Goal: Transaction & Acquisition: Subscribe to service/newsletter

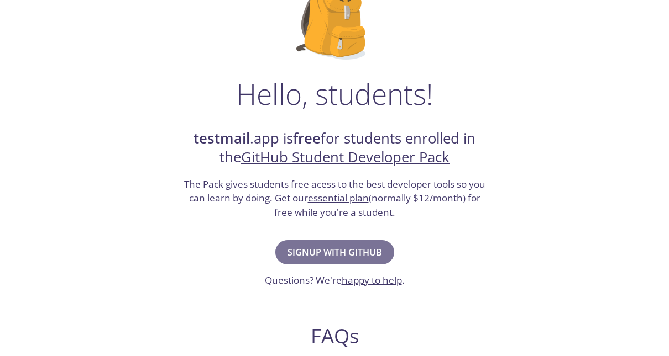
click at [323, 251] on span "Signup with GitHub" at bounding box center [334, 252] width 94 height 15
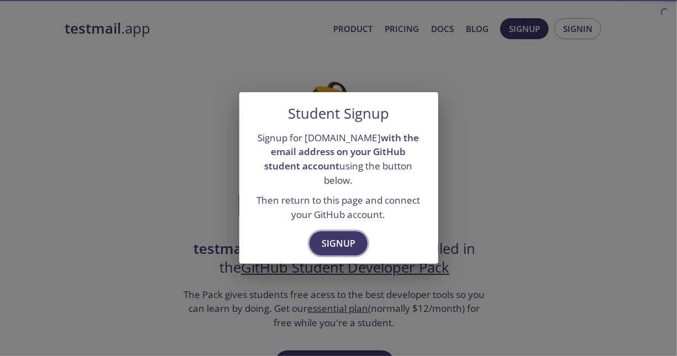
click at [328, 240] on span "Signup" at bounding box center [339, 243] width 34 height 15
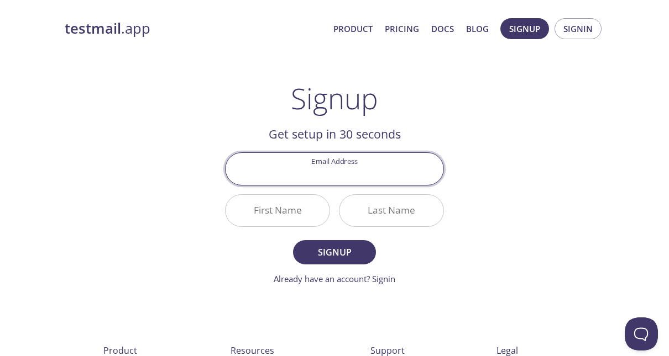
click at [311, 178] on input "Email Address" at bounding box center [334, 168] width 218 height 31
type input "[PERSON_NAME][EMAIL_ADDRESS][DOMAIN_NAME]"
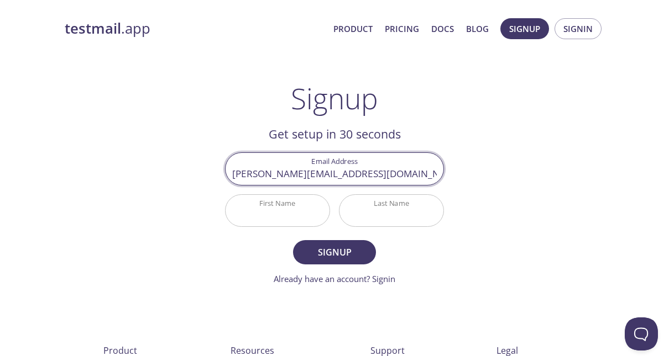
type input "[PERSON_NAME]"
type input "Nainggolan"
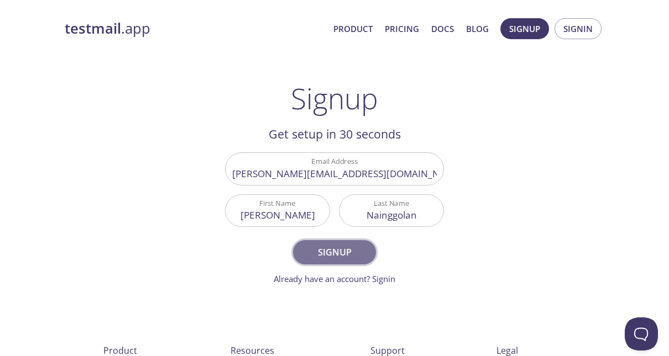
click at [325, 249] on span "Signup" at bounding box center [334, 252] width 59 height 15
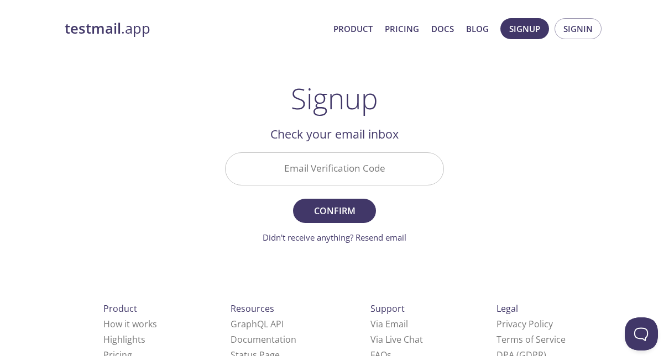
click at [314, 167] on input "Email Verification Code" at bounding box center [334, 168] width 218 height 31
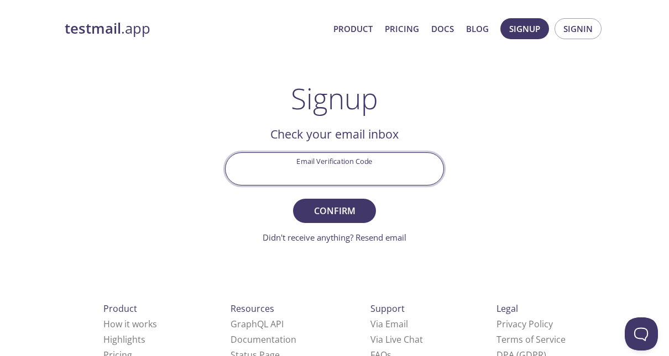
paste input "KQ35VR3"
type input "KQ35VR3"
click at [333, 209] on span "Confirm" at bounding box center [334, 210] width 59 height 15
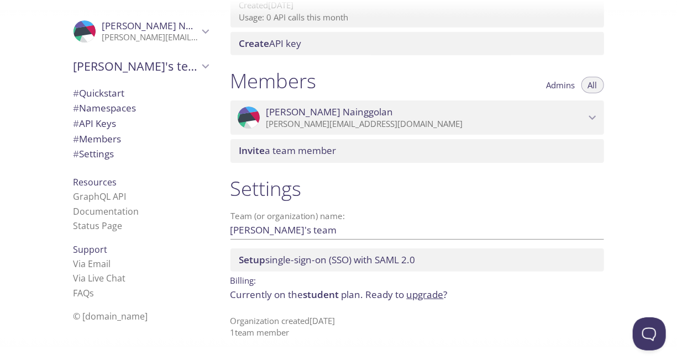
scroll to position [263, 0]
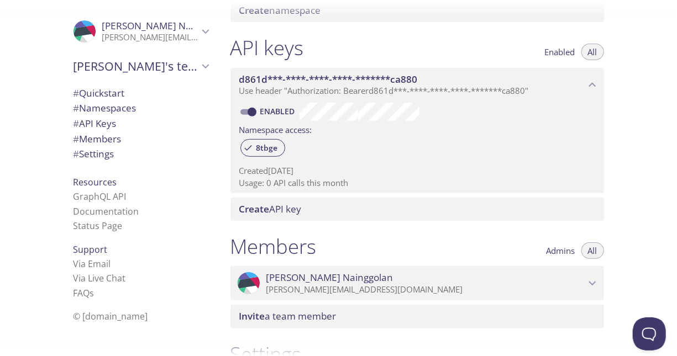
click at [121, 94] on span "# Quickstart" at bounding box center [140, 93] width 135 height 14
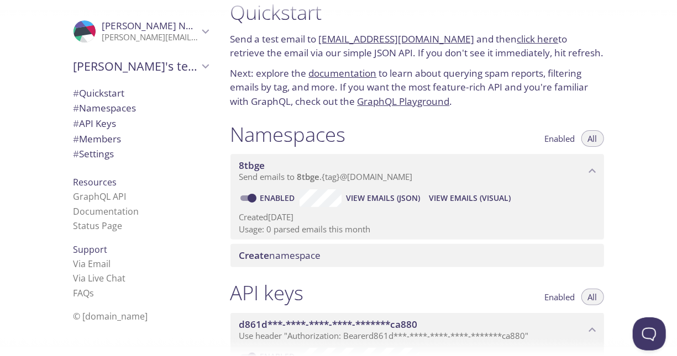
scroll to position [128, 0]
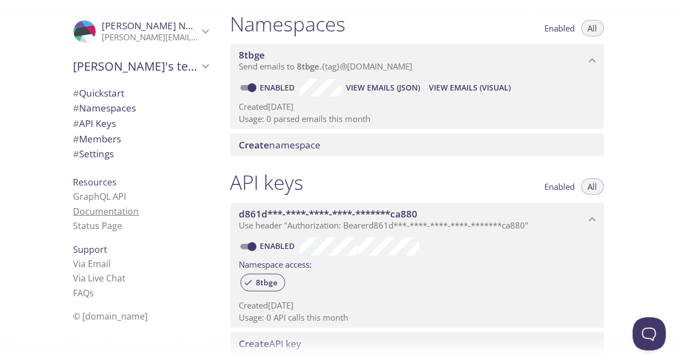
click at [108, 209] on link "Documentation" at bounding box center [106, 212] width 66 height 12
